Goal: Check status

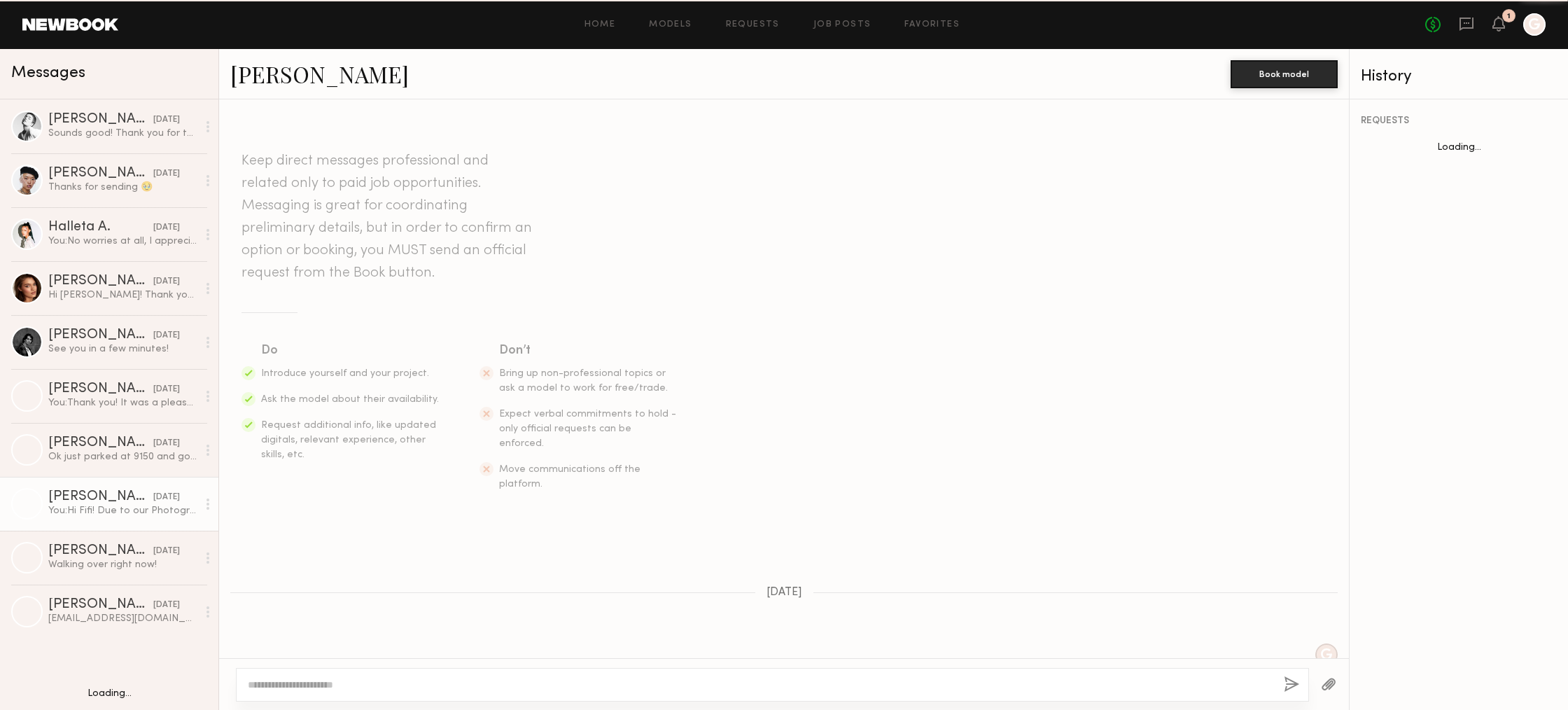
scroll to position [811, 0]
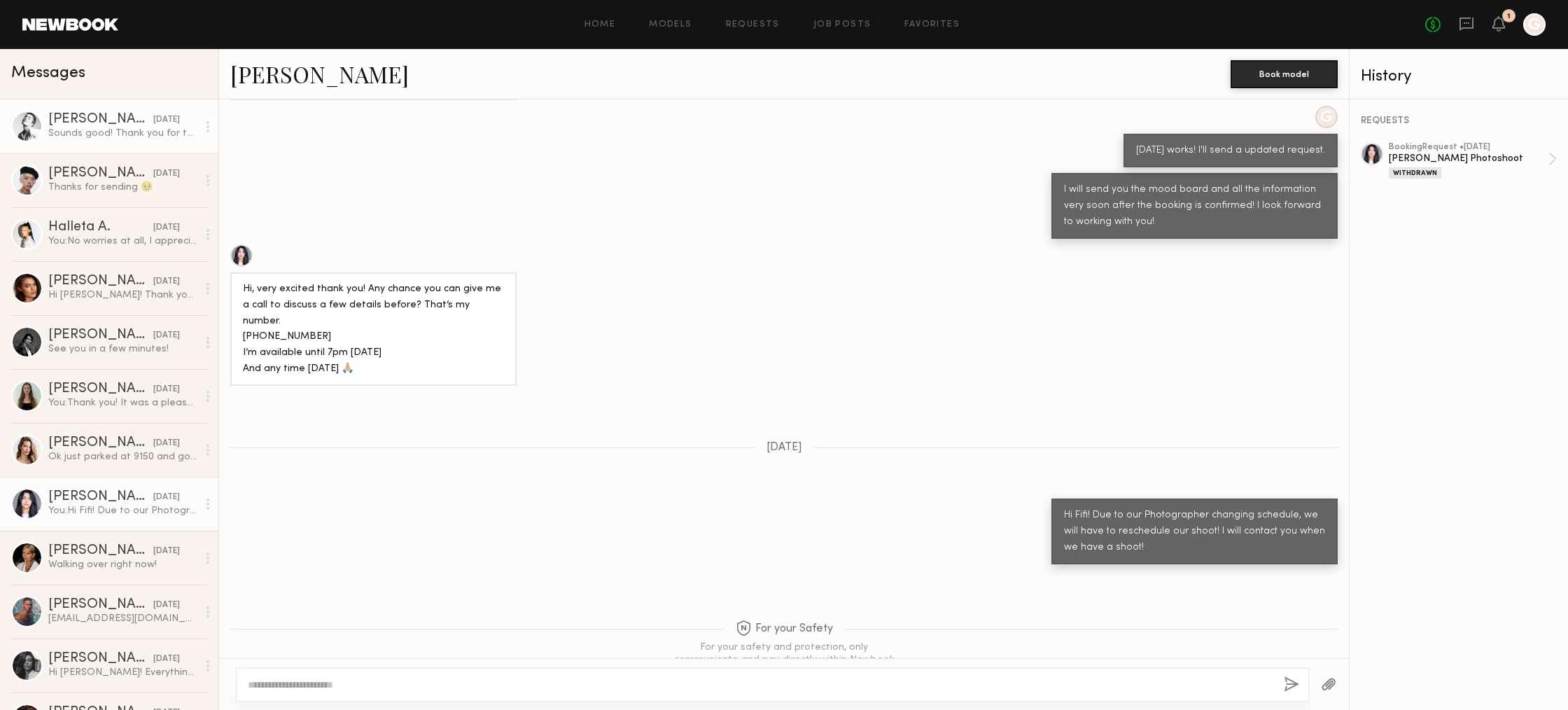
click at [81, 105] on link "[PERSON_NAME] [DATE] Sounds good! Thank you for the details. I will bring the t…" at bounding box center [109, 127] width 218 height 54
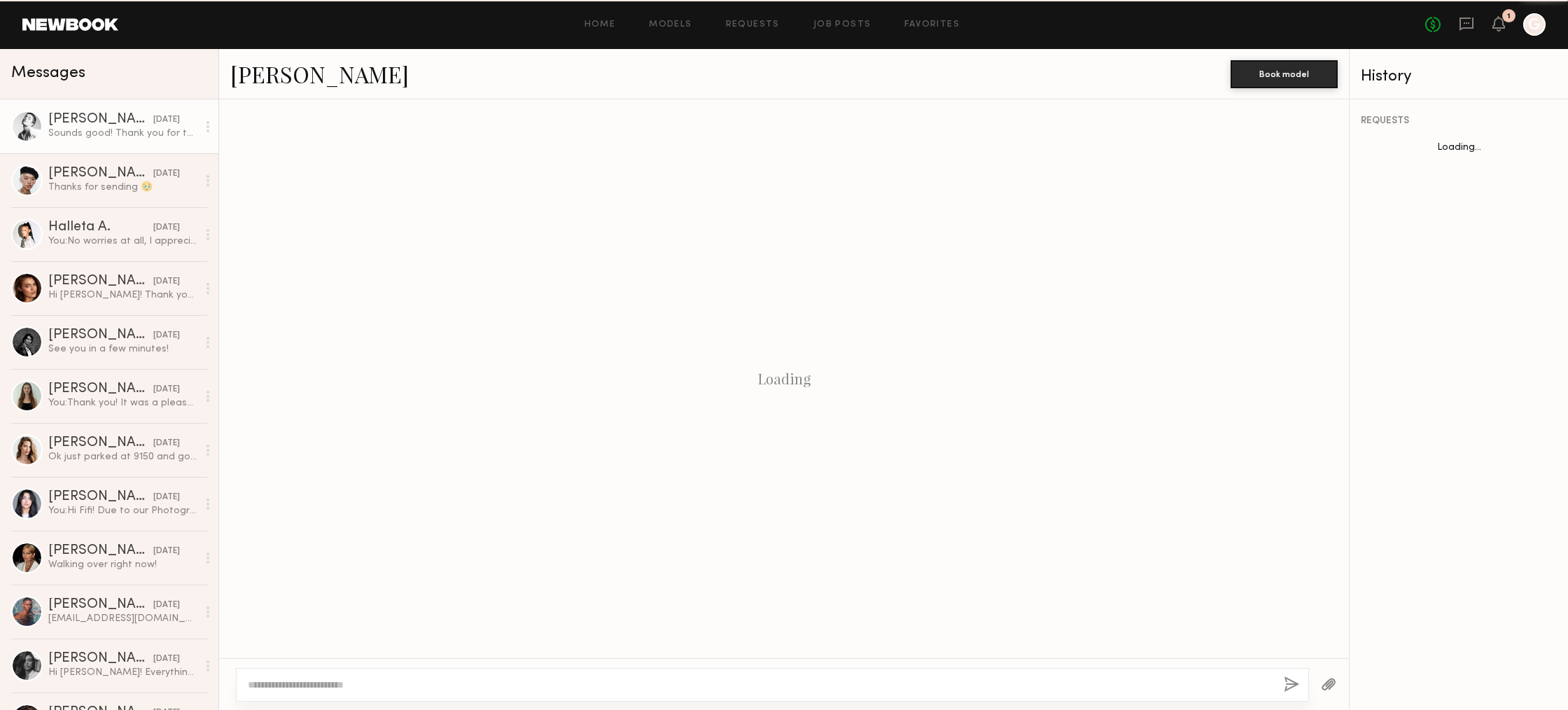
scroll to position [1082, 0]
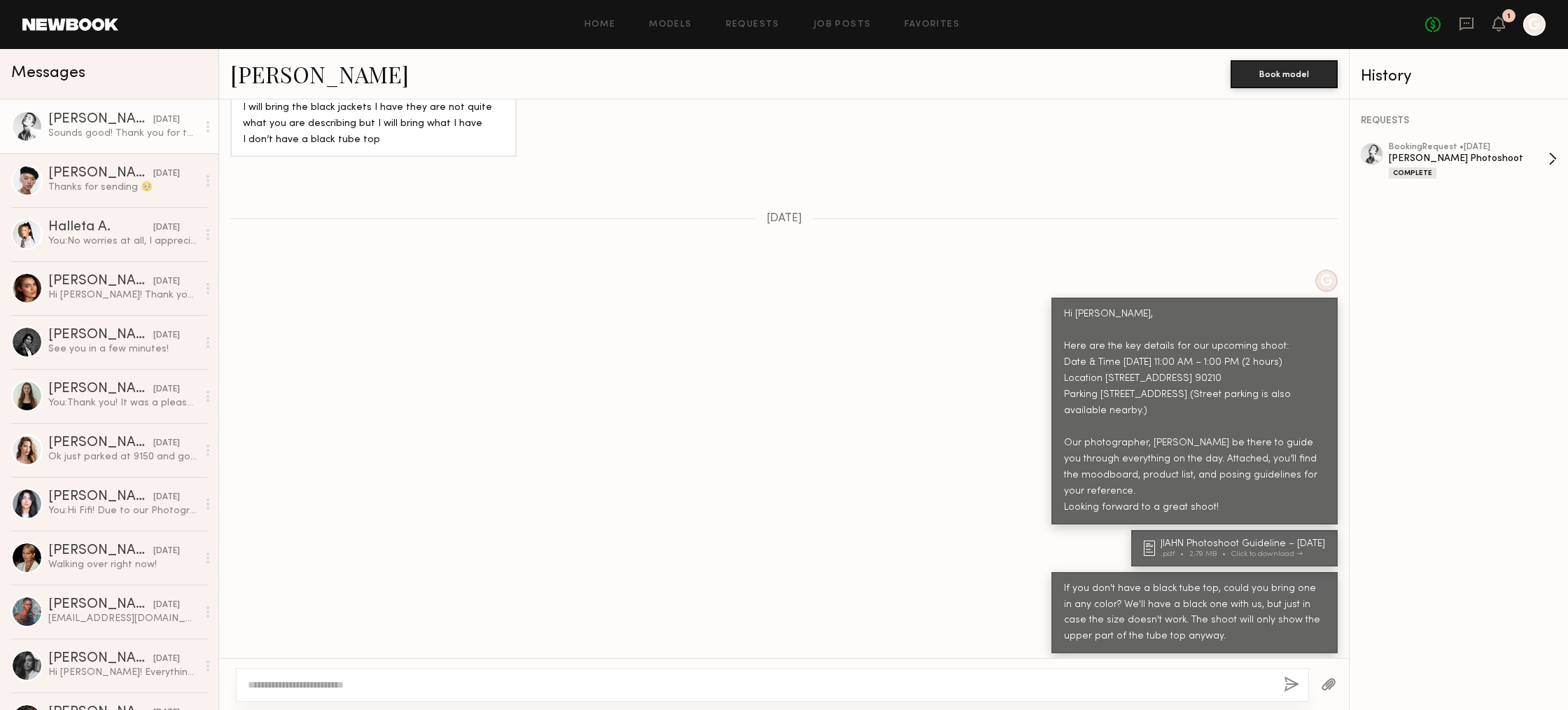
click at [1527, 149] on div "booking Request • [DATE]" at bounding box center [1468, 147] width 159 height 9
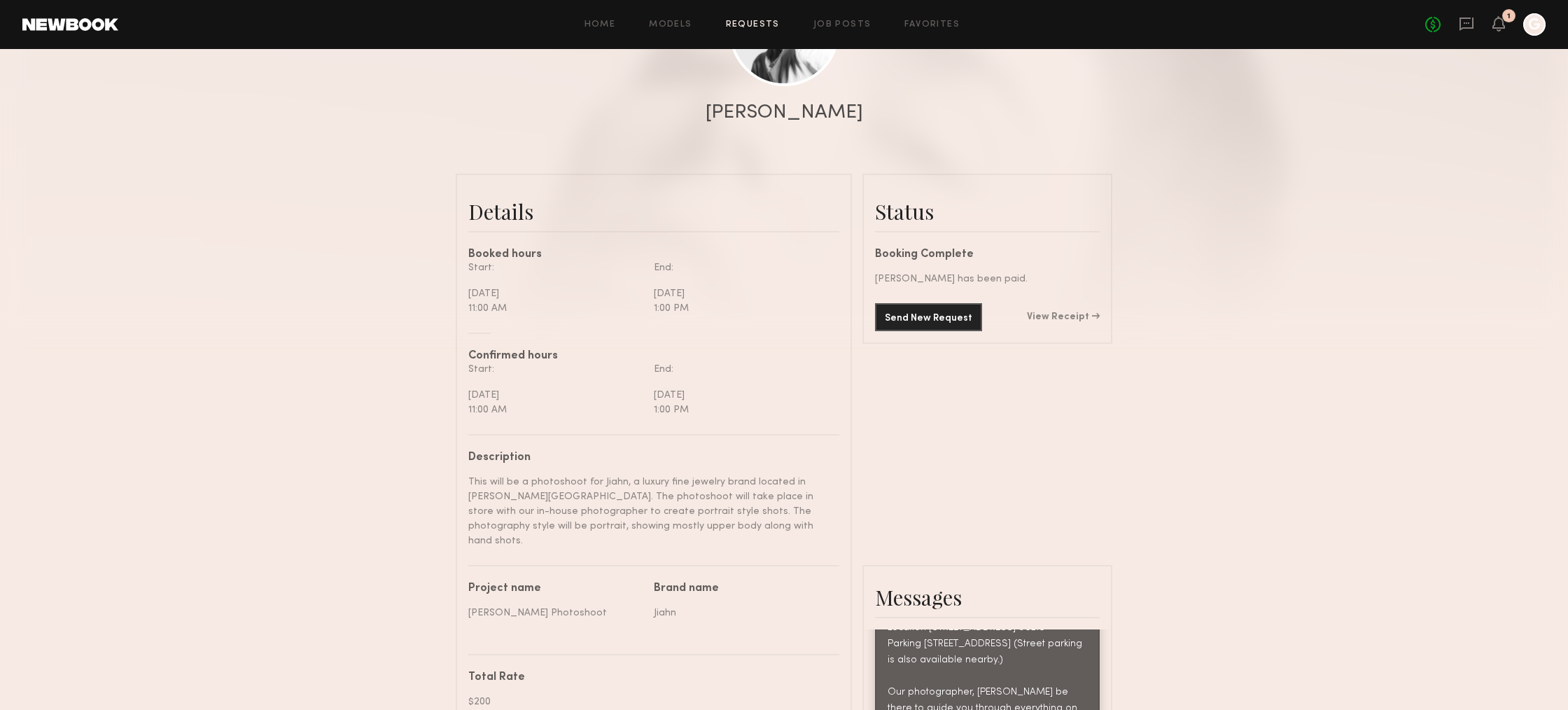
scroll to position [227, 0]
click at [1098, 331] on common-border "Status Booking Complete Jessica W. has been paid. Send New Request View Receipt…" at bounding box center [987, 257] width 250 height 170
click at [1092, 315] on link "View Receipt" at bounding box center [1063, 315] width 73 height 10
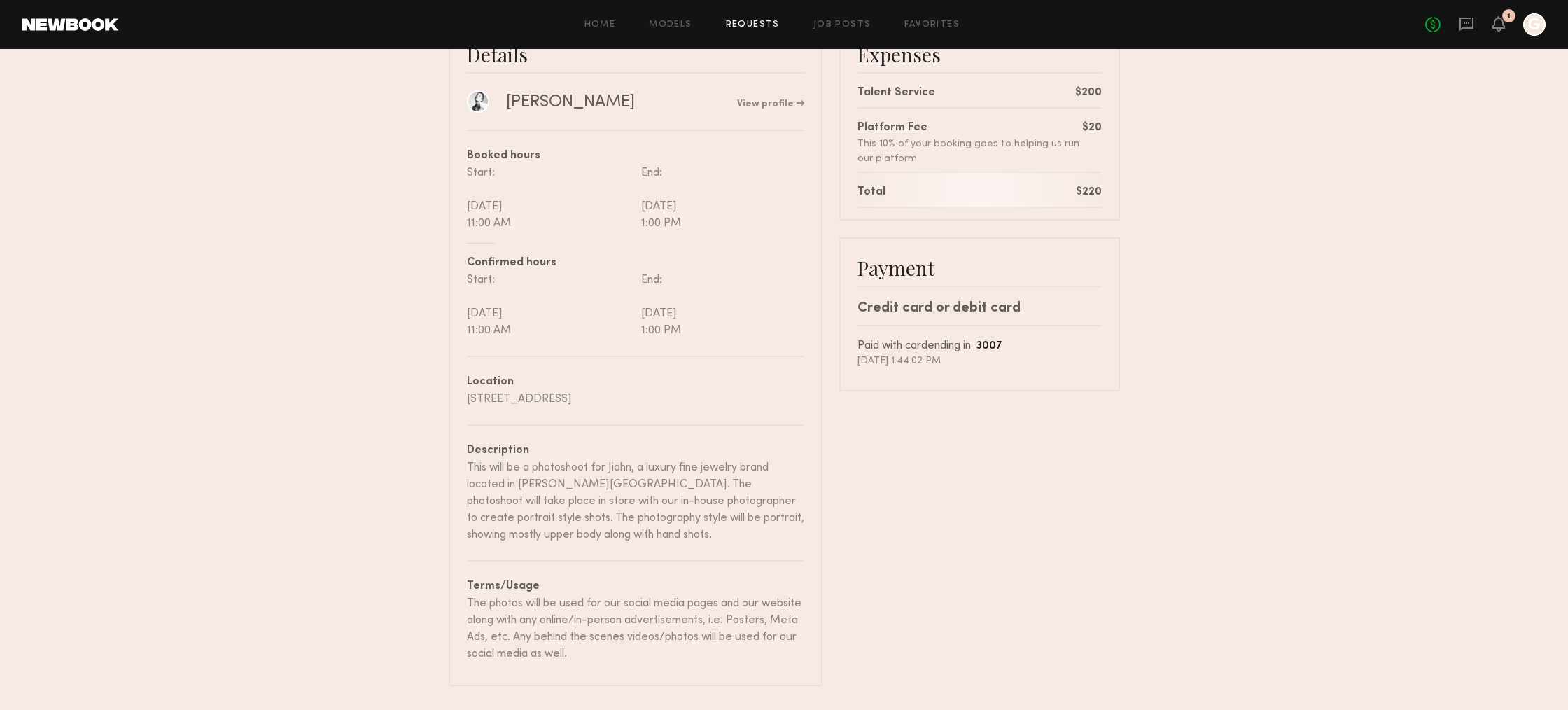
scroll to position [149, 0]
